Goal: Task Accomplishment & Management: Manage account settings

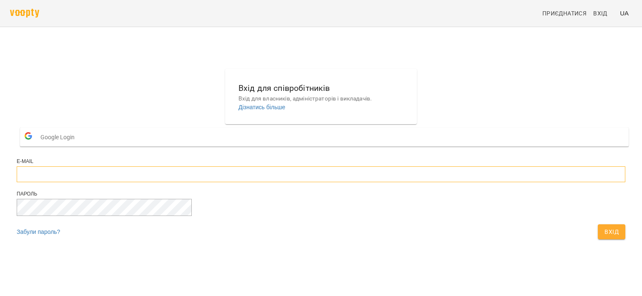
type input "**********"
click at [604, 237] on span "Вхід" at bounding box center [611, 232] width 14 height 10
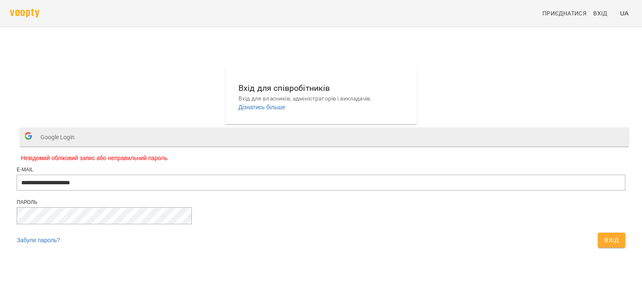
click at [354, 146] on button "Google Login" at bounding box center [324, 136] width 608 height 19
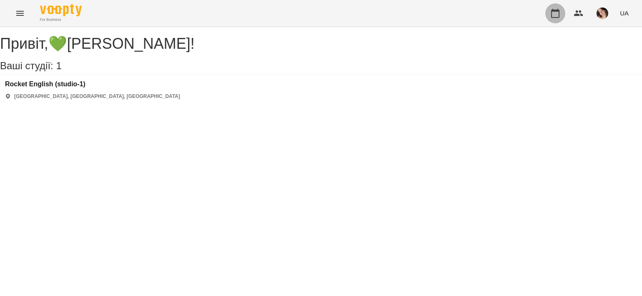
click at [553, 11] on icon "button" at bounding box center [555, 13] width 8 height 9
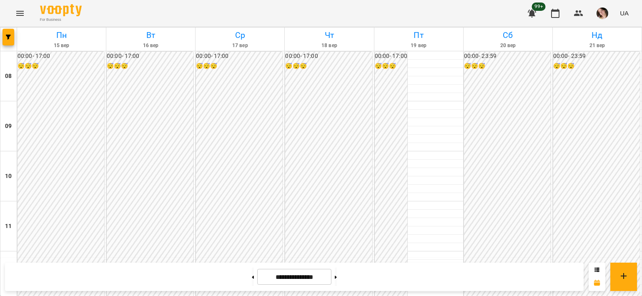
scroll to position [408, 0]
click at [337, 272] on button at bounding box center [336, 276] width 2 height 18
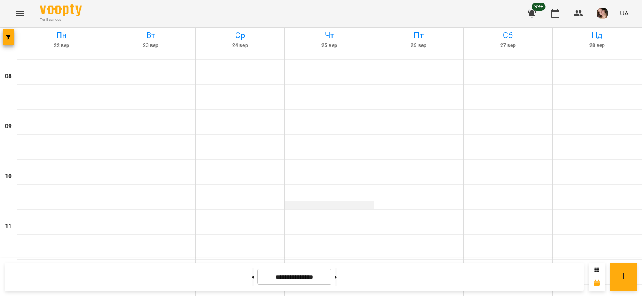
scroll to position [492, 0]
click at [252, 273] on button at bounding box center [253, 276] width 2 height 18
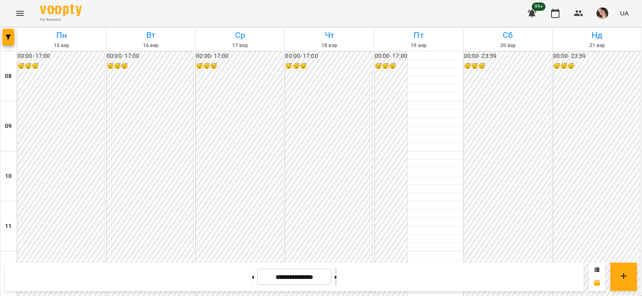
click at [337, 277] on button at bounding box center [336, 276] width 2 height 18
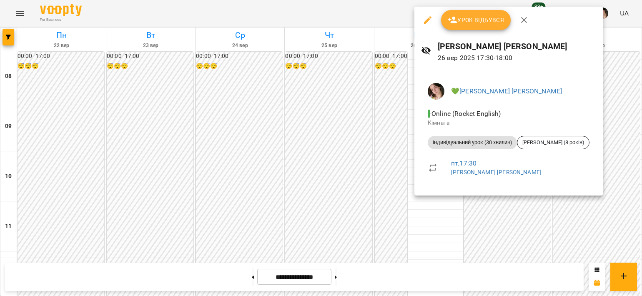
click at [398, 185] on div at bounding box center [321, 148] width 642 height 296
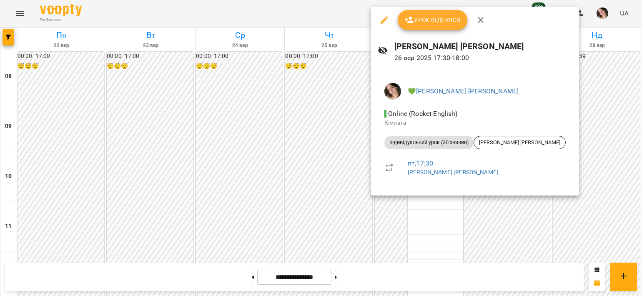
click at [328, 187] on div at bounding box center [321, 148] width 642 height 296
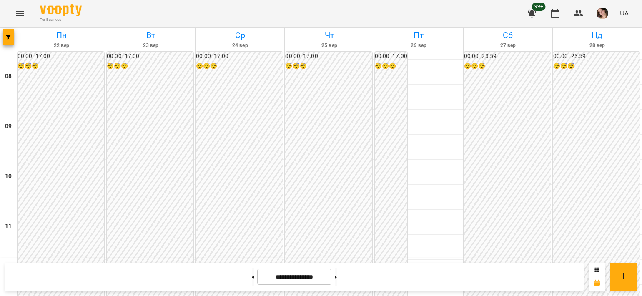
scroll to position [432, 0]
click at [337, 280] on button at bounding box center [336, 276] width 2 height 18
click at [252, 278] on button at bounding box center [253, 276] width 2 height 18
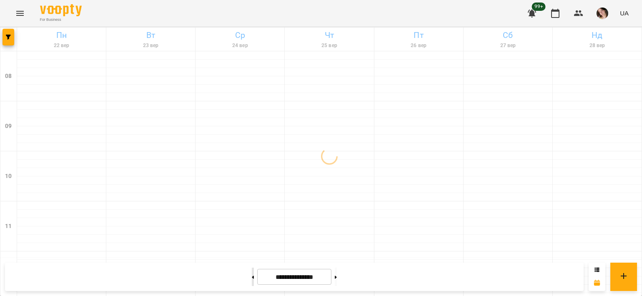
click at [252, 278] on button at bounding box center [253, 276] width 2 height 18
type input "**********"
